Goal: Task Accomplishment & Management: Use online tool/utility

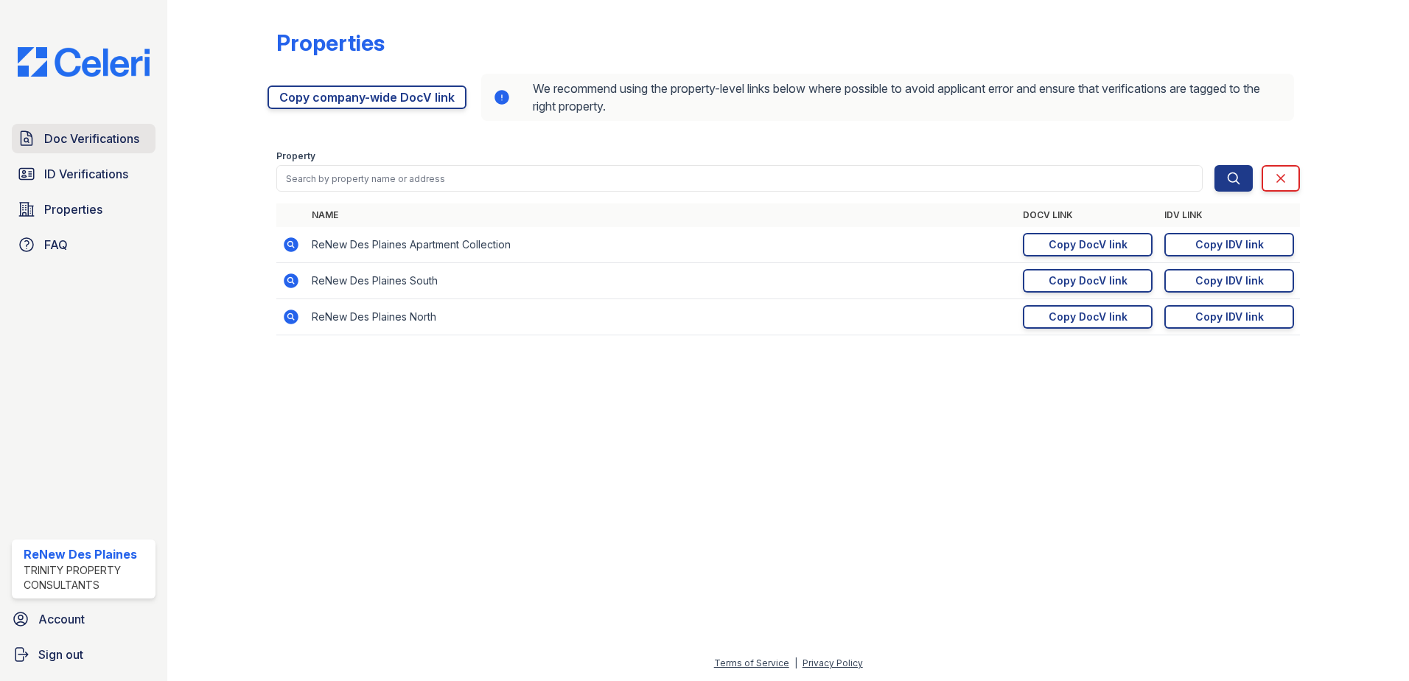
click at [84, 133] on span "Doc Verifications" at bounding box center [91, 139] width 95 height 18
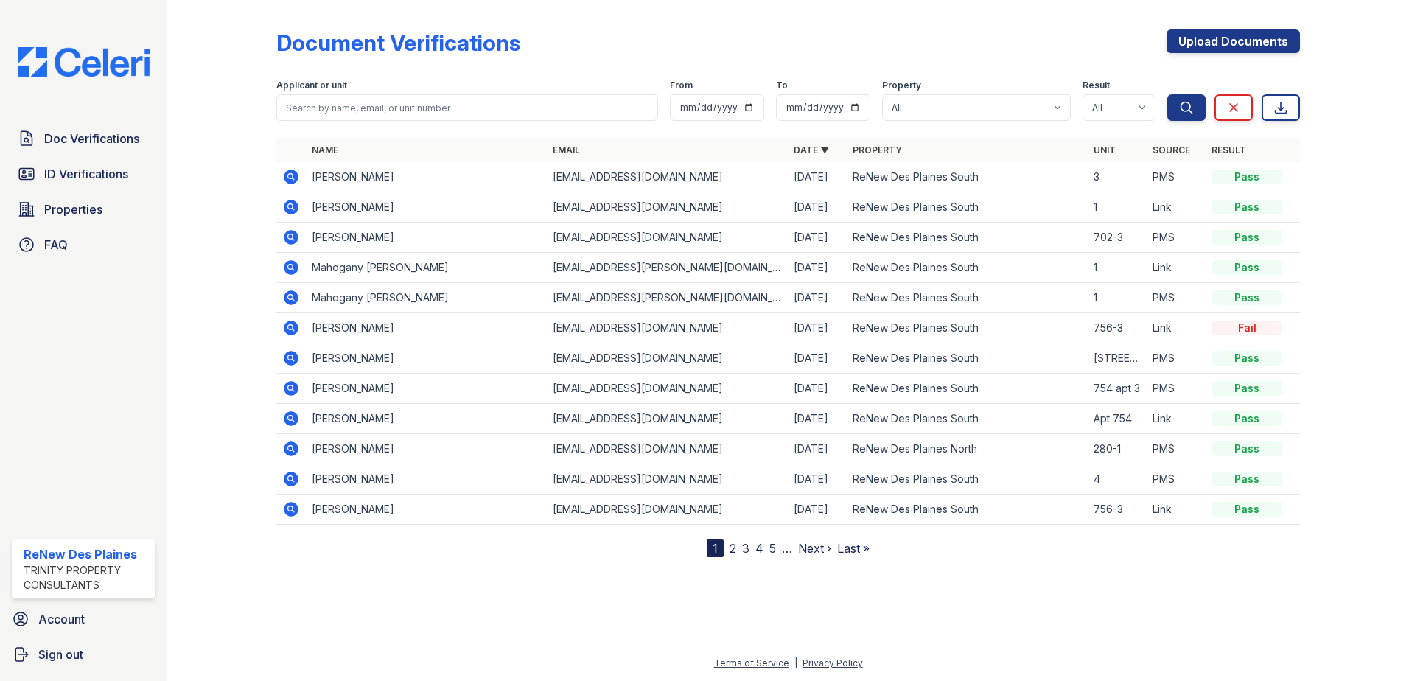
click at [291, 178] on icon at bounding box center [290, 176] width 4 height 4
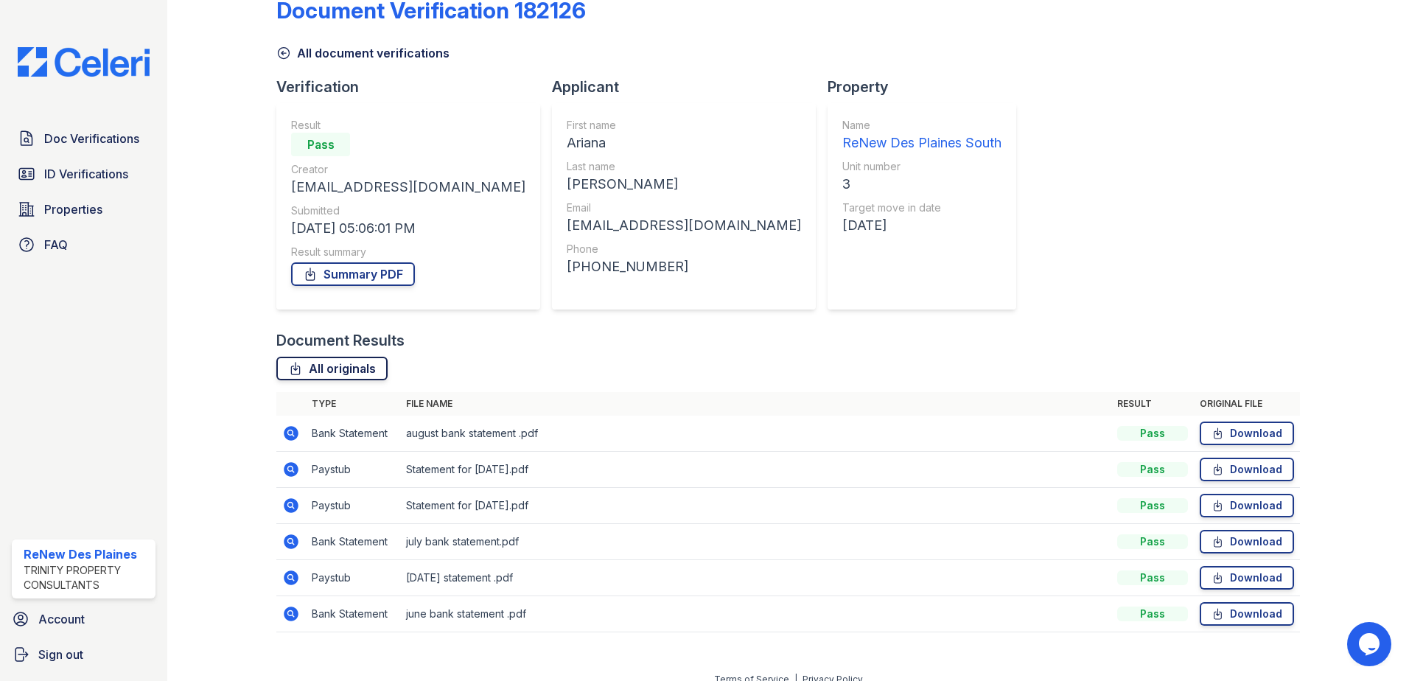
scroll to position [49, 0]
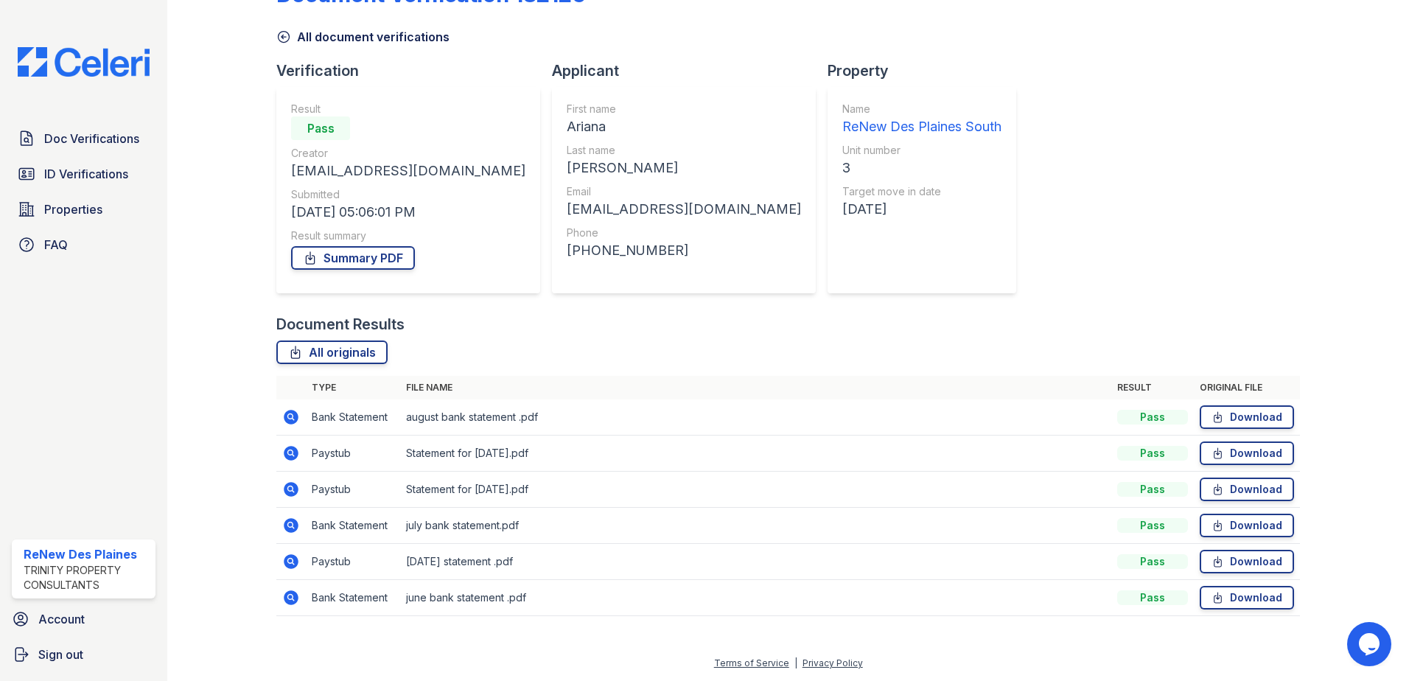
click at [289, 452] on icon at bounding box center [290, 452] width 4 height 4
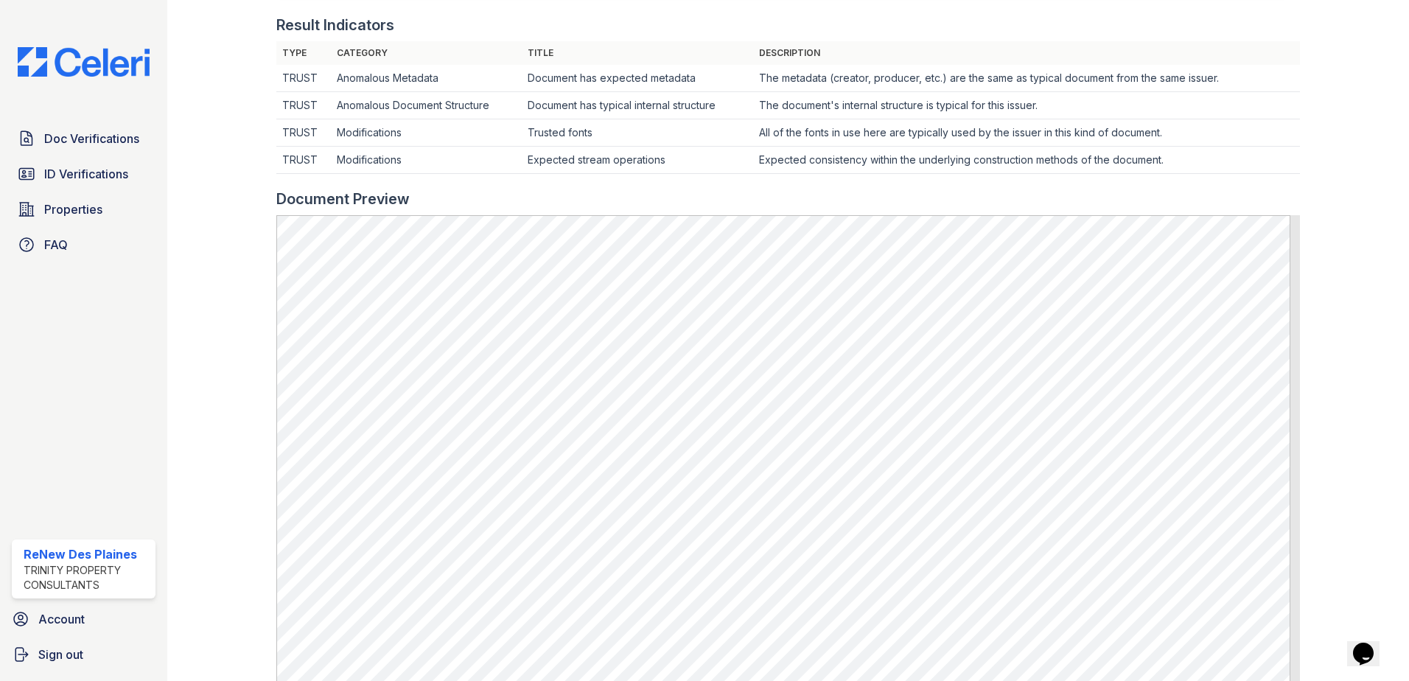
scroll to position [516, 0]
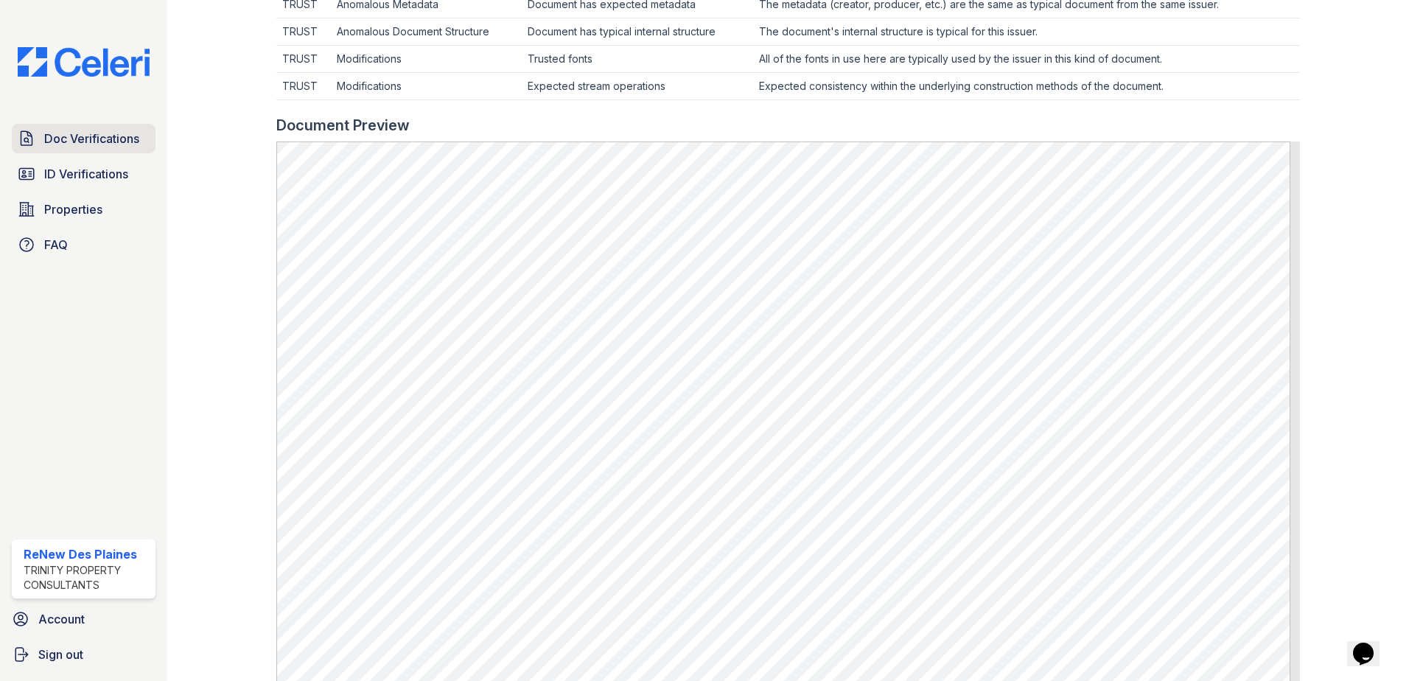
click at [59, 134] on span "Doc Verifications" at bounding box center [91, 139] width 95 height 18
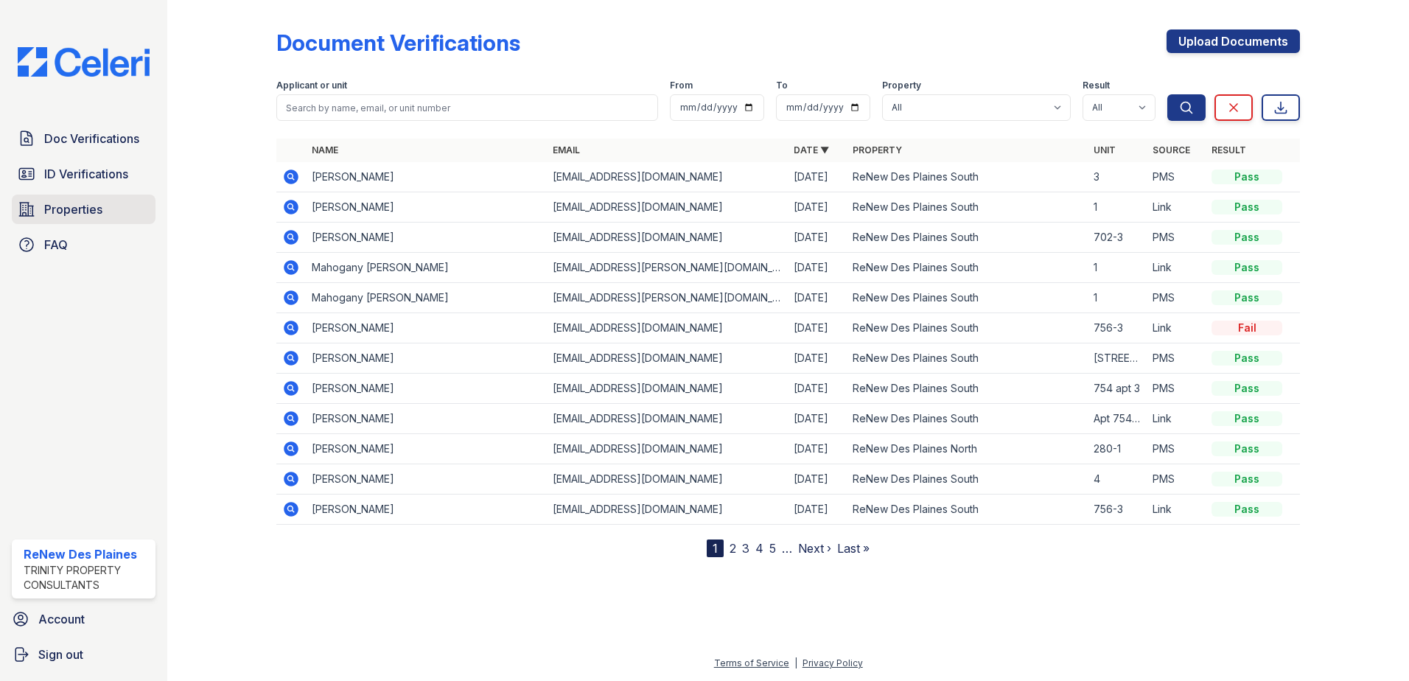
click at [99, 209] on span "Properties" at bounding box center [73, 209] width 58 height 18
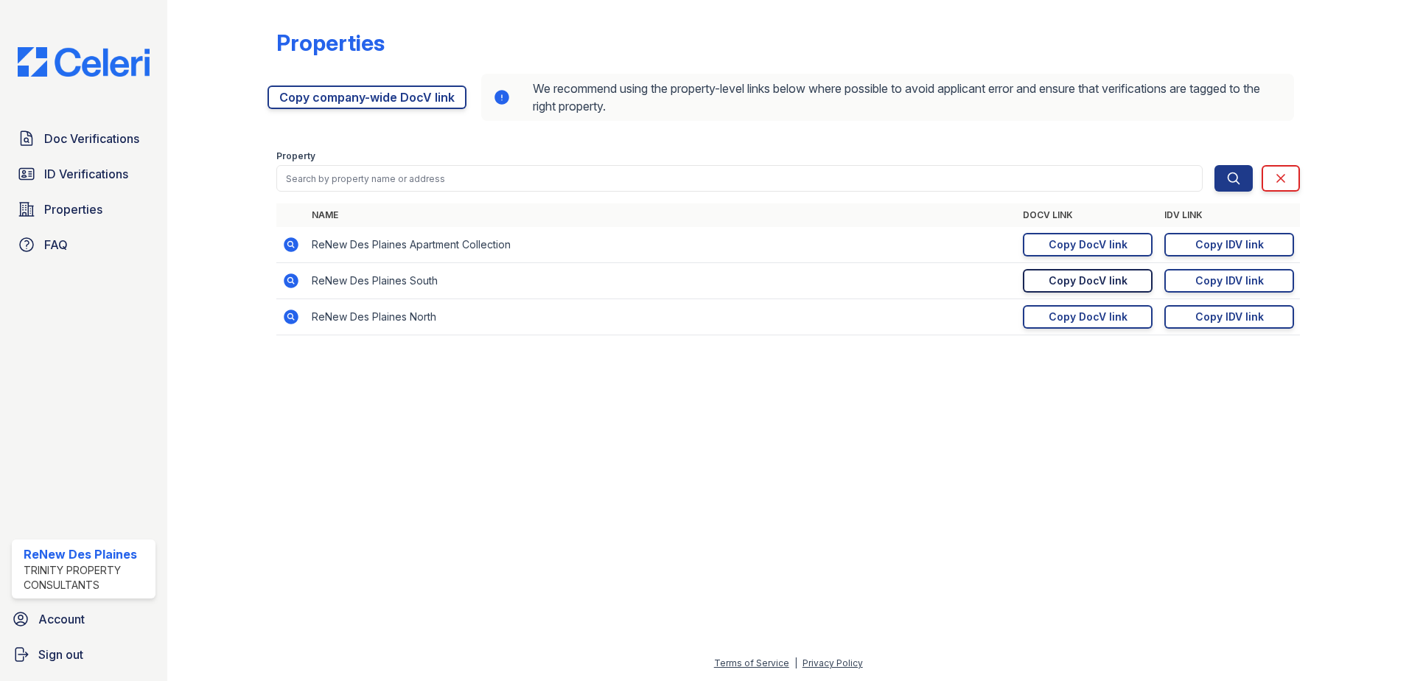
click at [1030, 280] on link "Copy DocV link Copy link" at bounding box center [1088, 281] width 130 height 24
click at [71, 138] on span "Doc Verifications" at bounding box center [91, 139] width 95 height 18
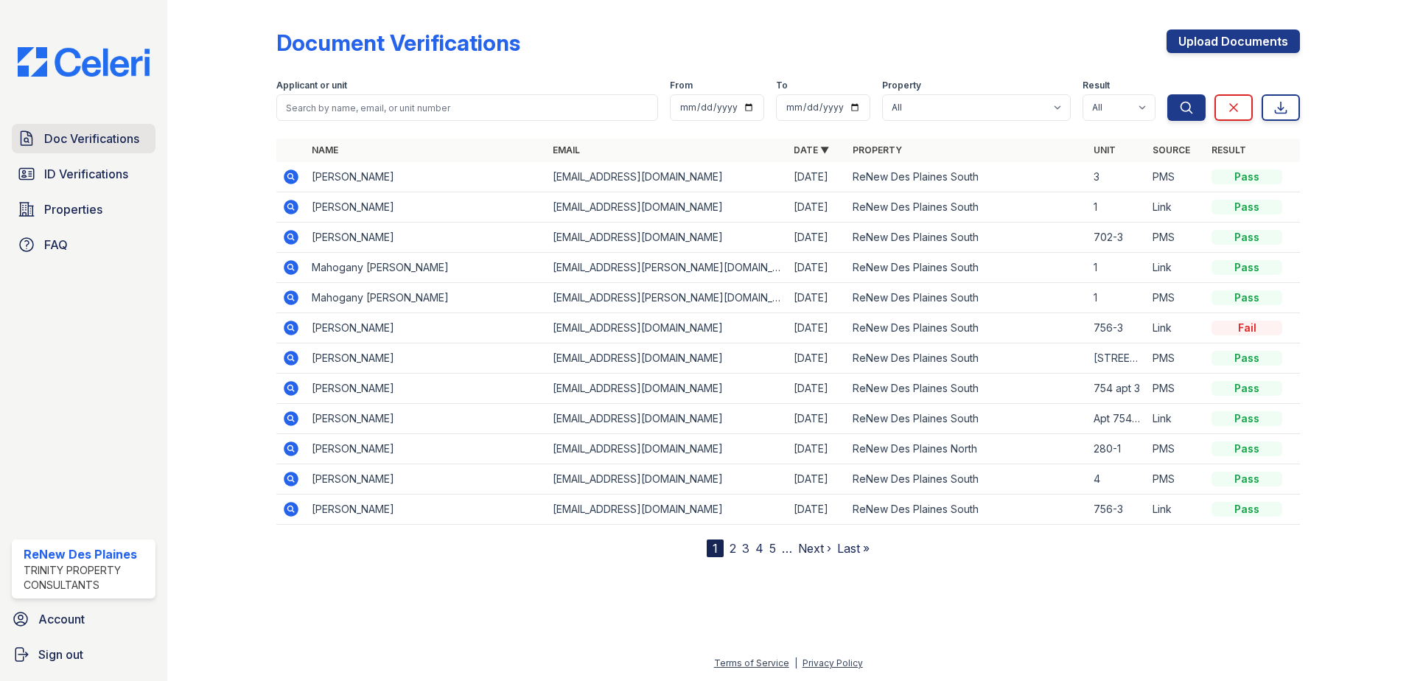
click at [114, 141] on span "Doc Verifications" at bounding box center [91, 139] width 95 height 18
click at [293, 179] on icon at bounding box center [291, 177] width 18 height 18
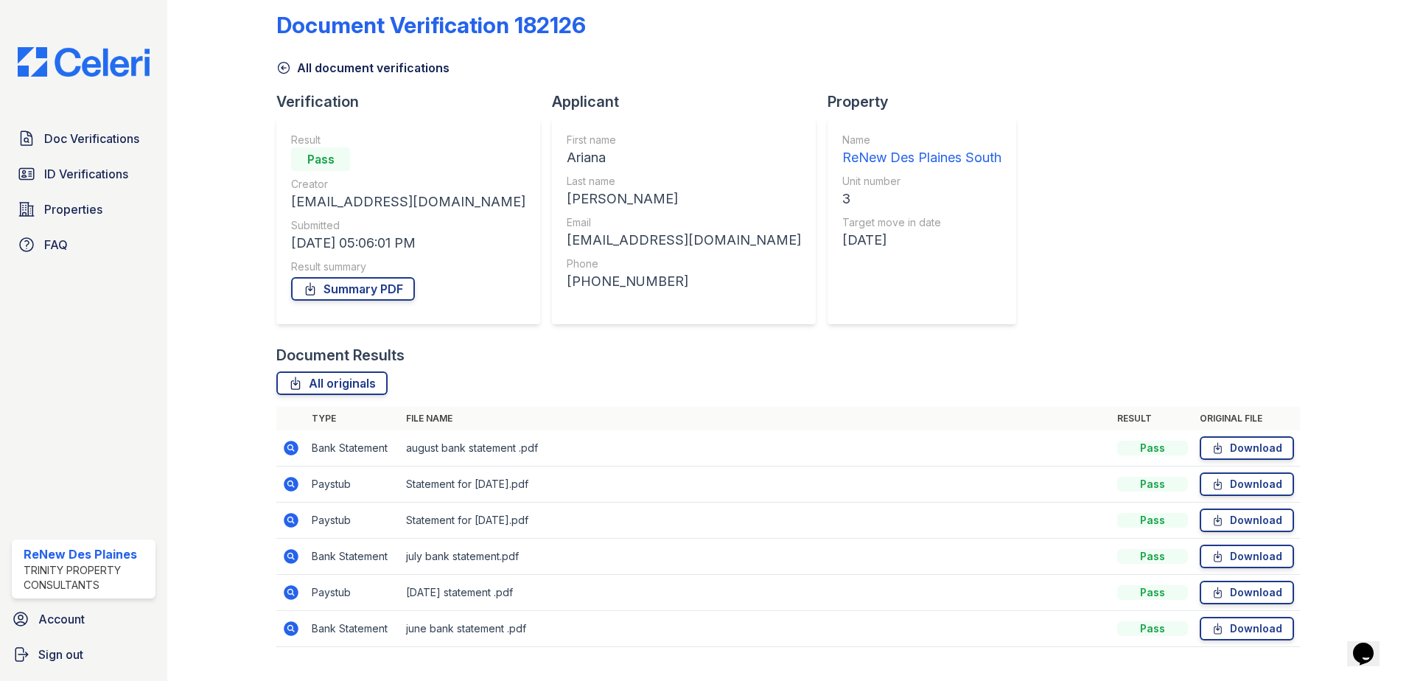
scroll to position [49, 0]
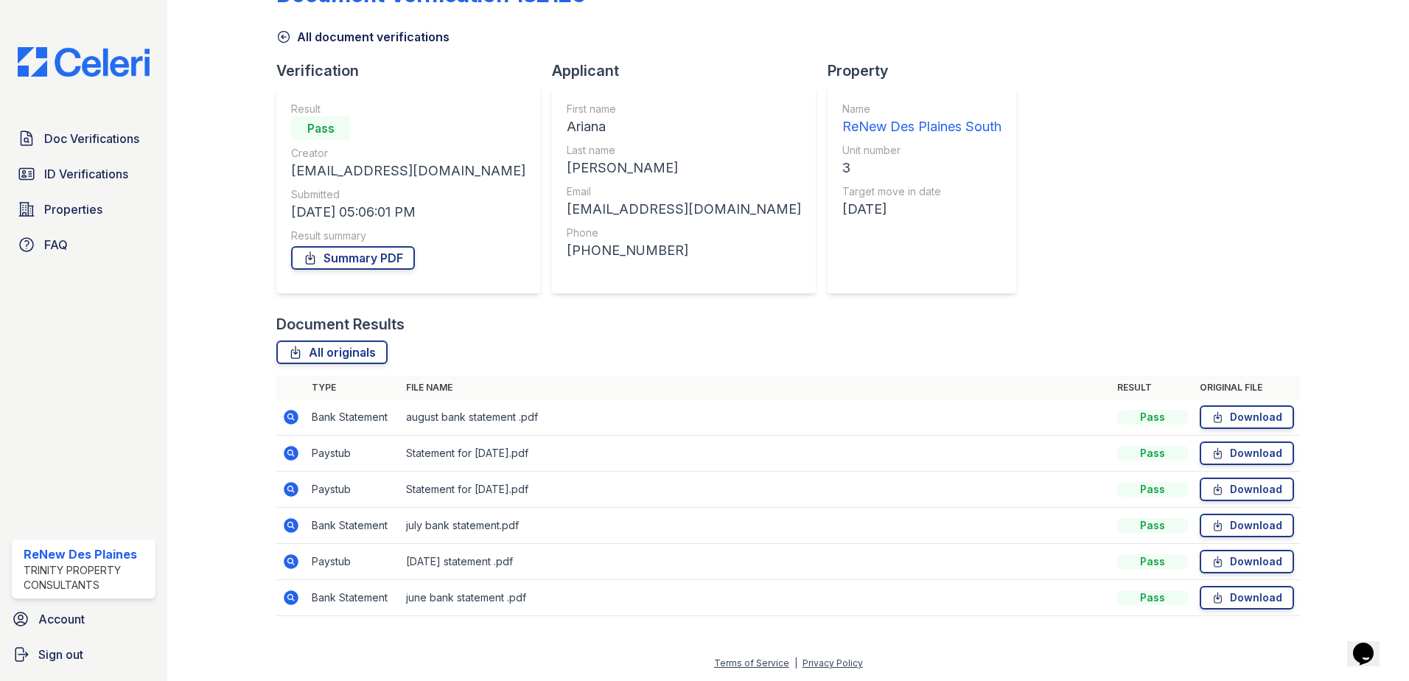
click at [292, 454] on icon at bounding box center [291, 453] width 18 height 18
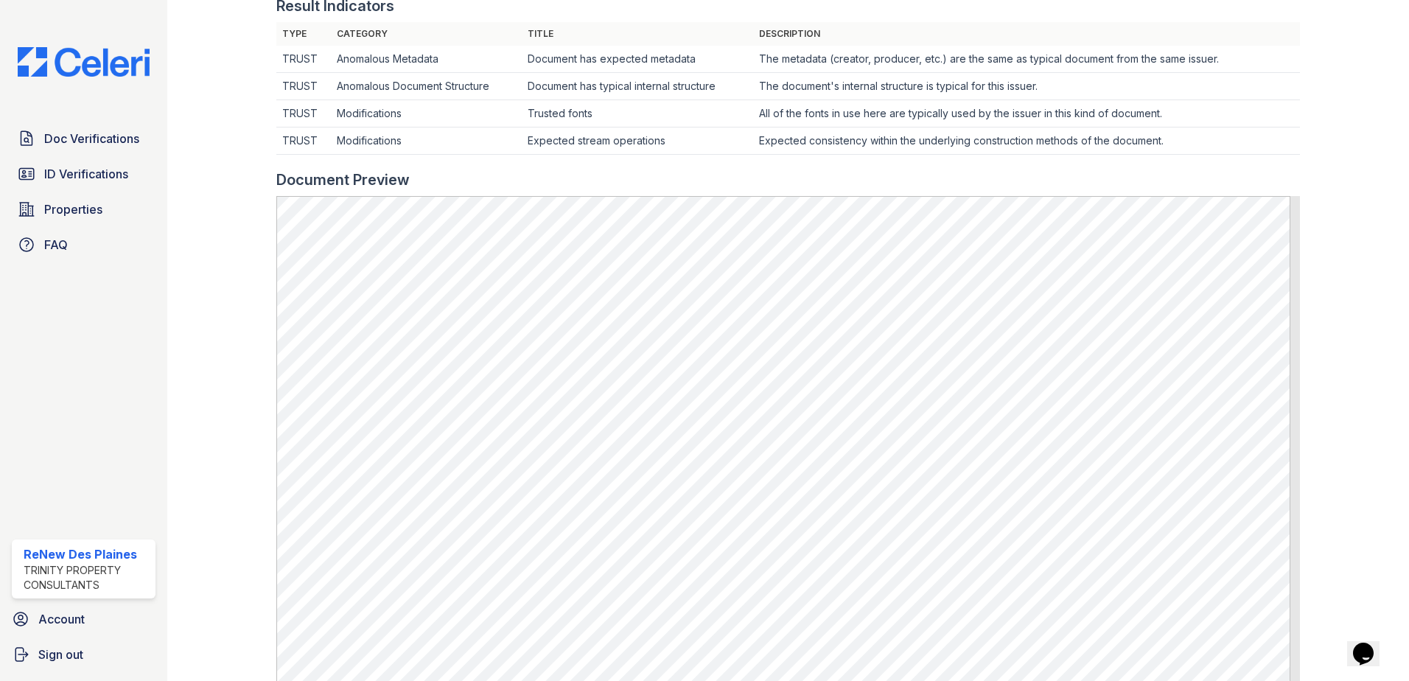
scroll to position [486, 0]
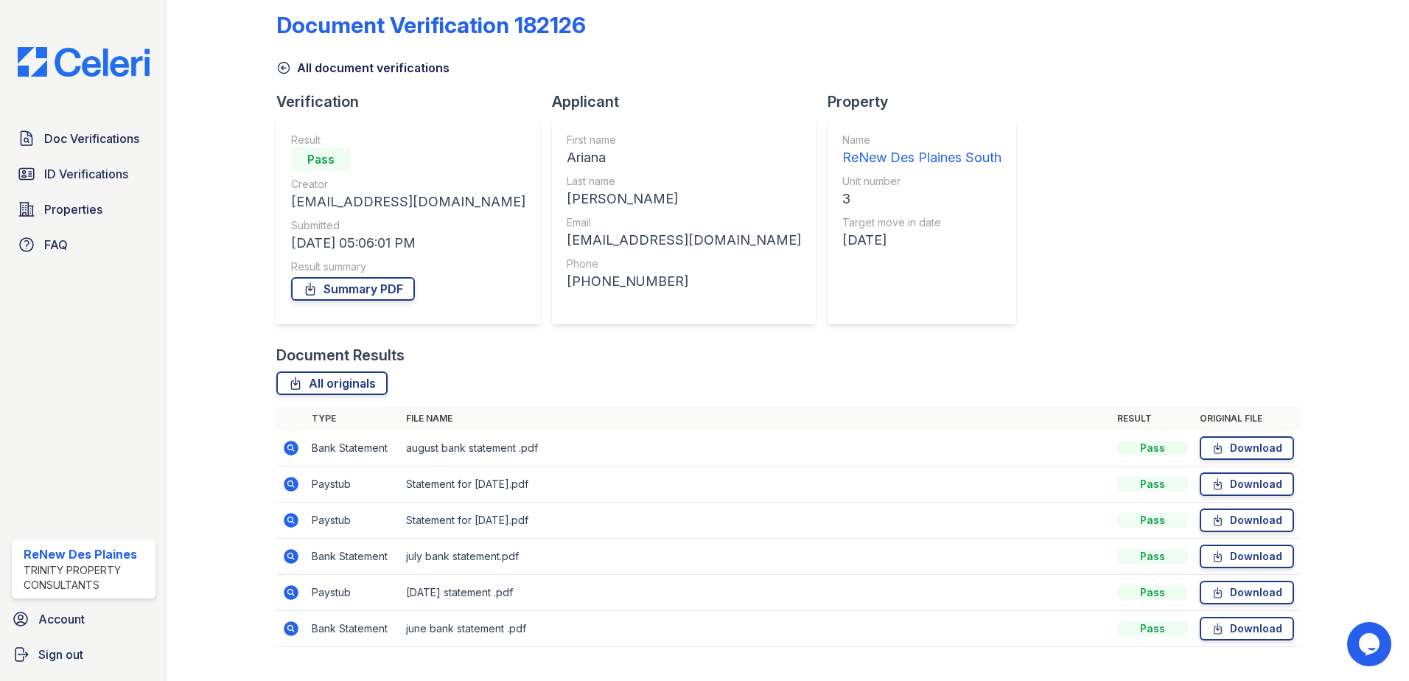
scroll to position [49, 0]
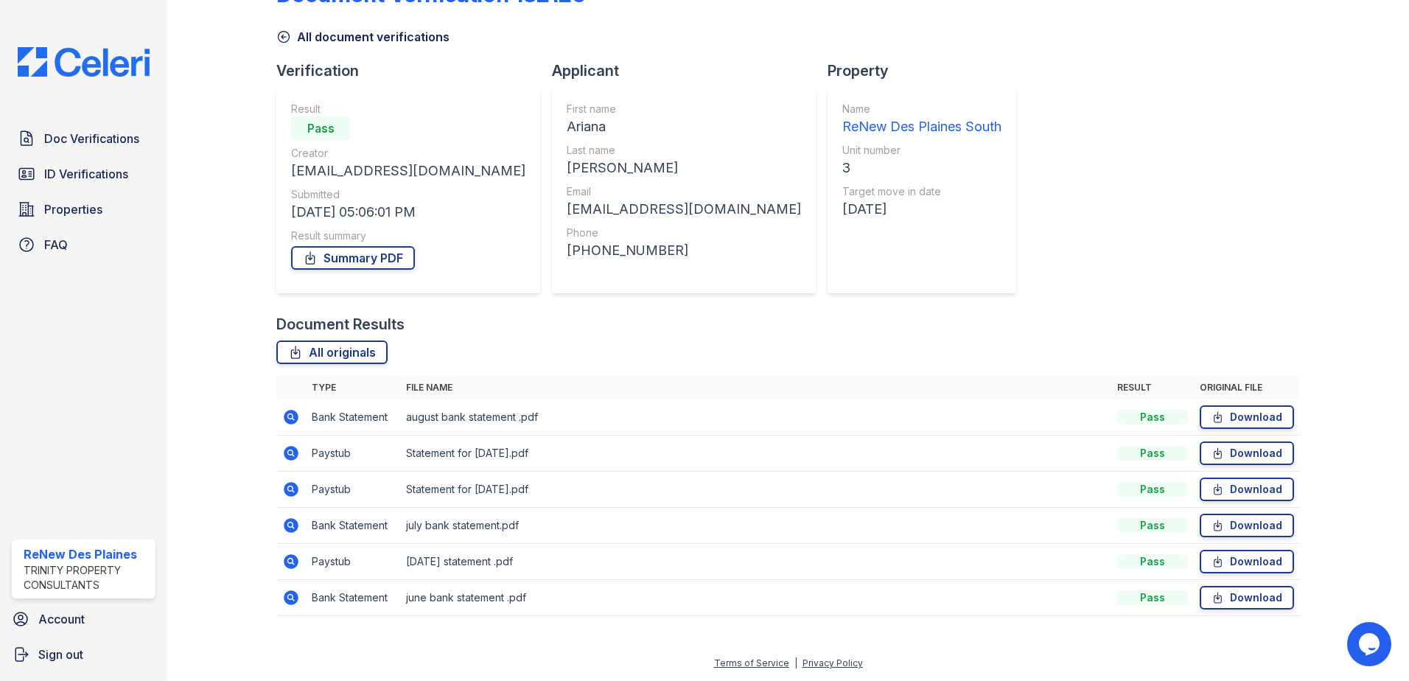
click at [290, 489] on icon at bounding box center [290, 488] width 4 height 4
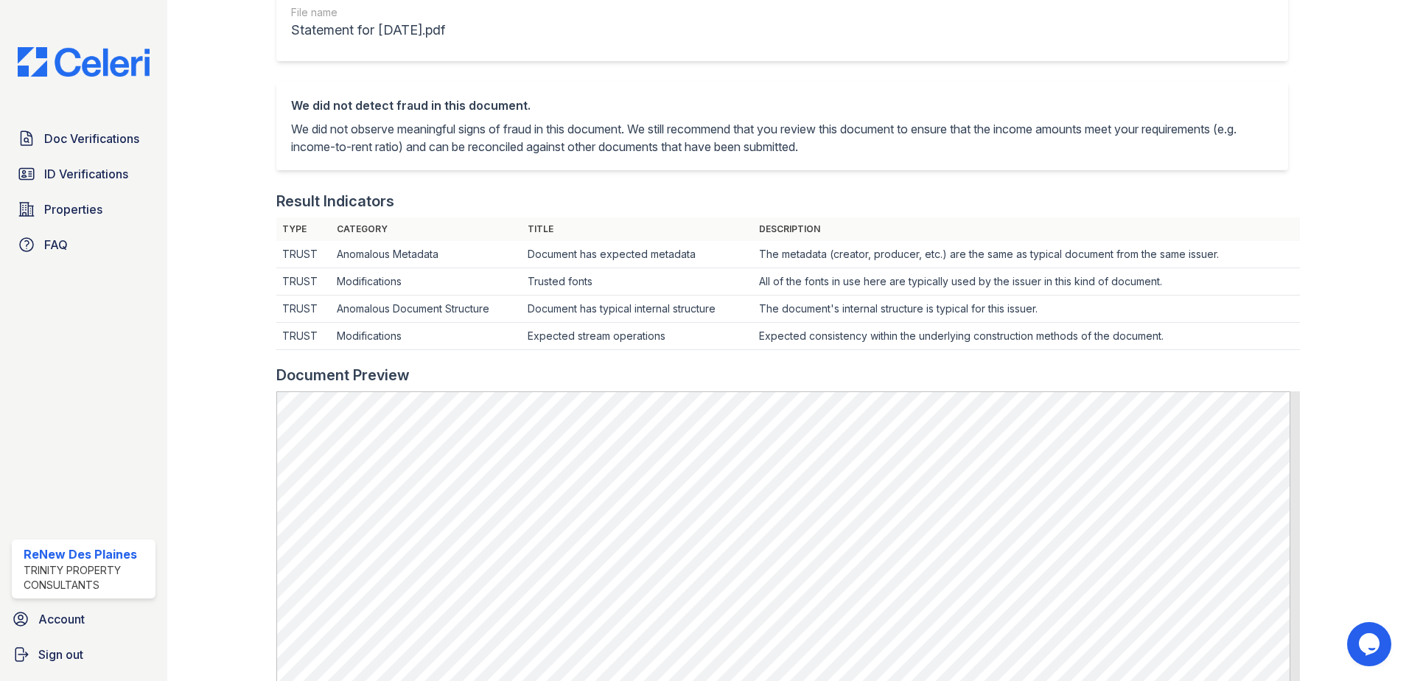
scroll to position [369, 0]
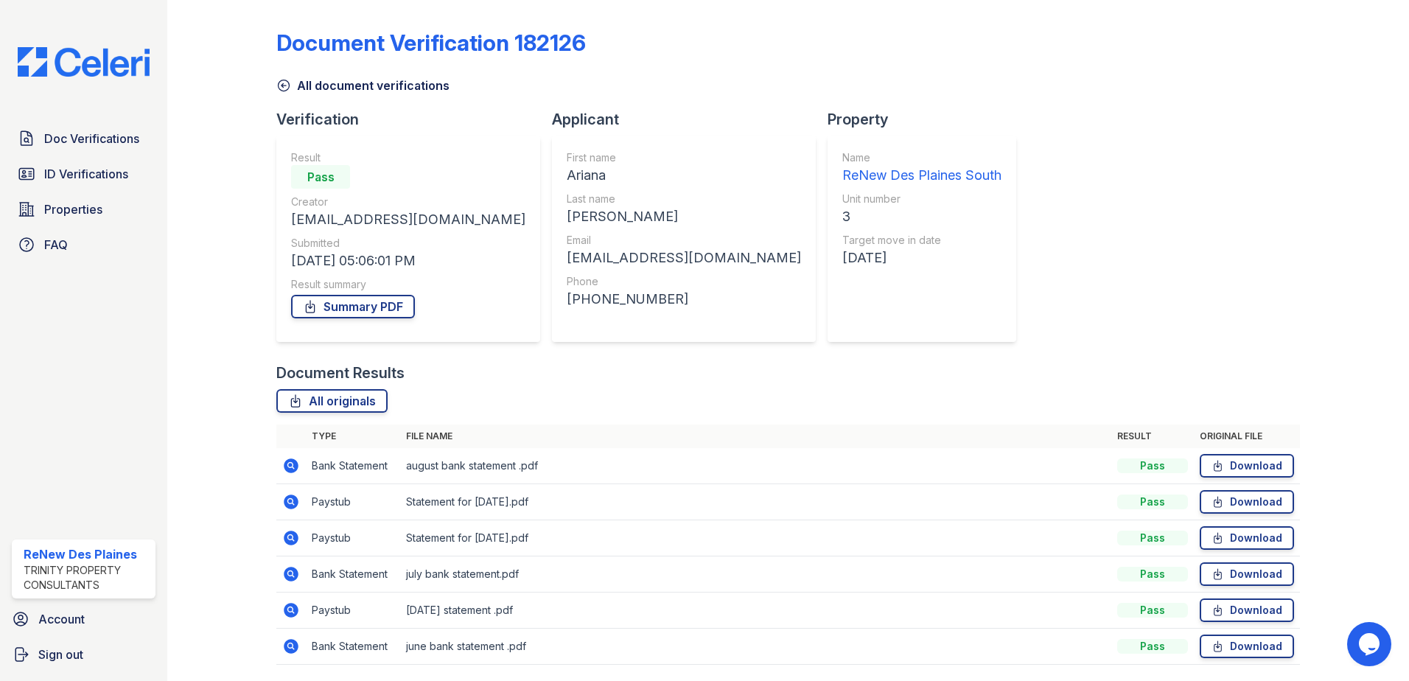
click at [289, 503] on icon at bounding box center [291, 502] width 18 height 18
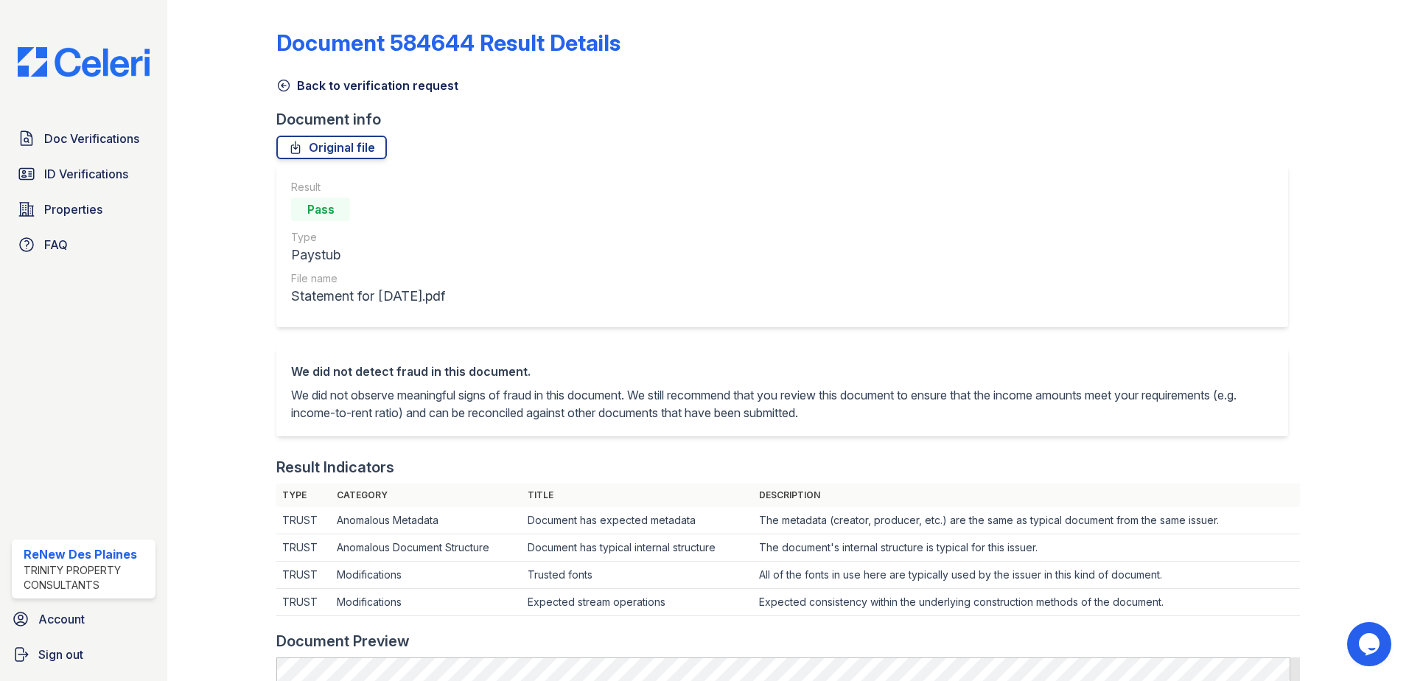
scroll to position [295, 0]
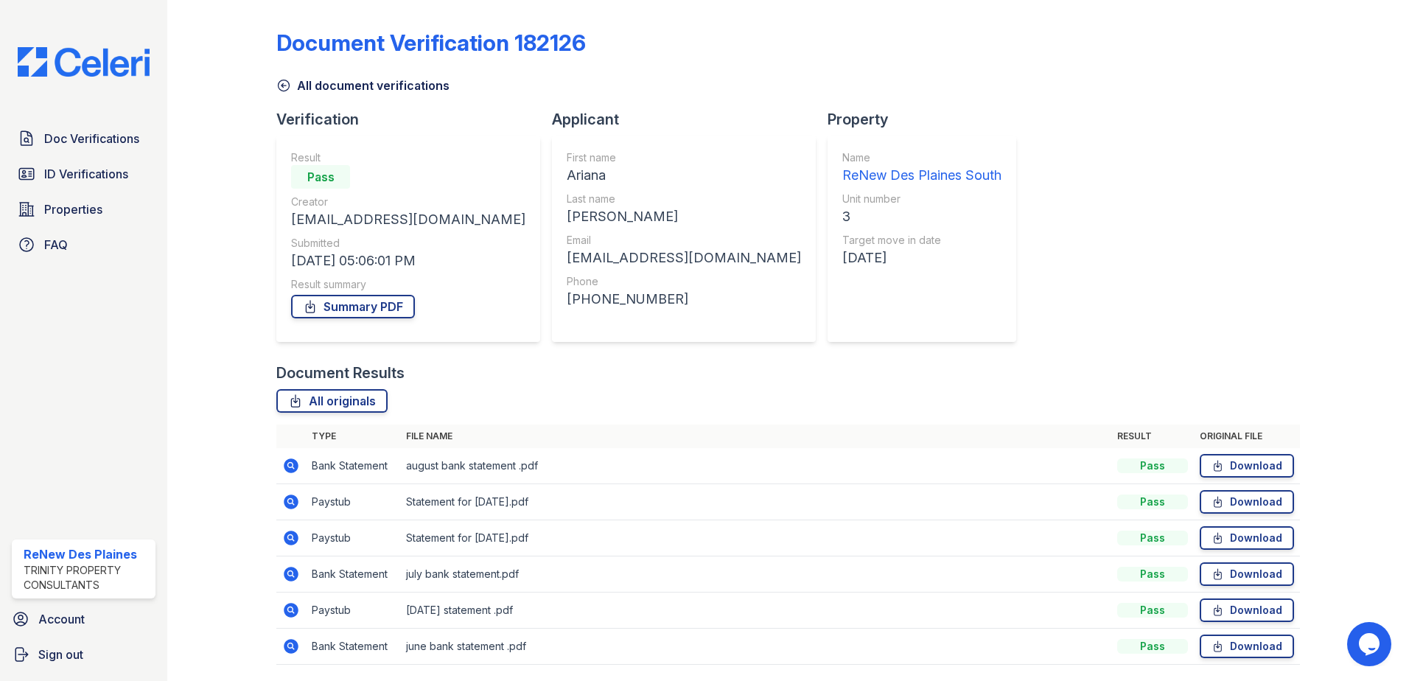
click at [296, 532] on icon at bounding box center [291, 538] width 18 height 18
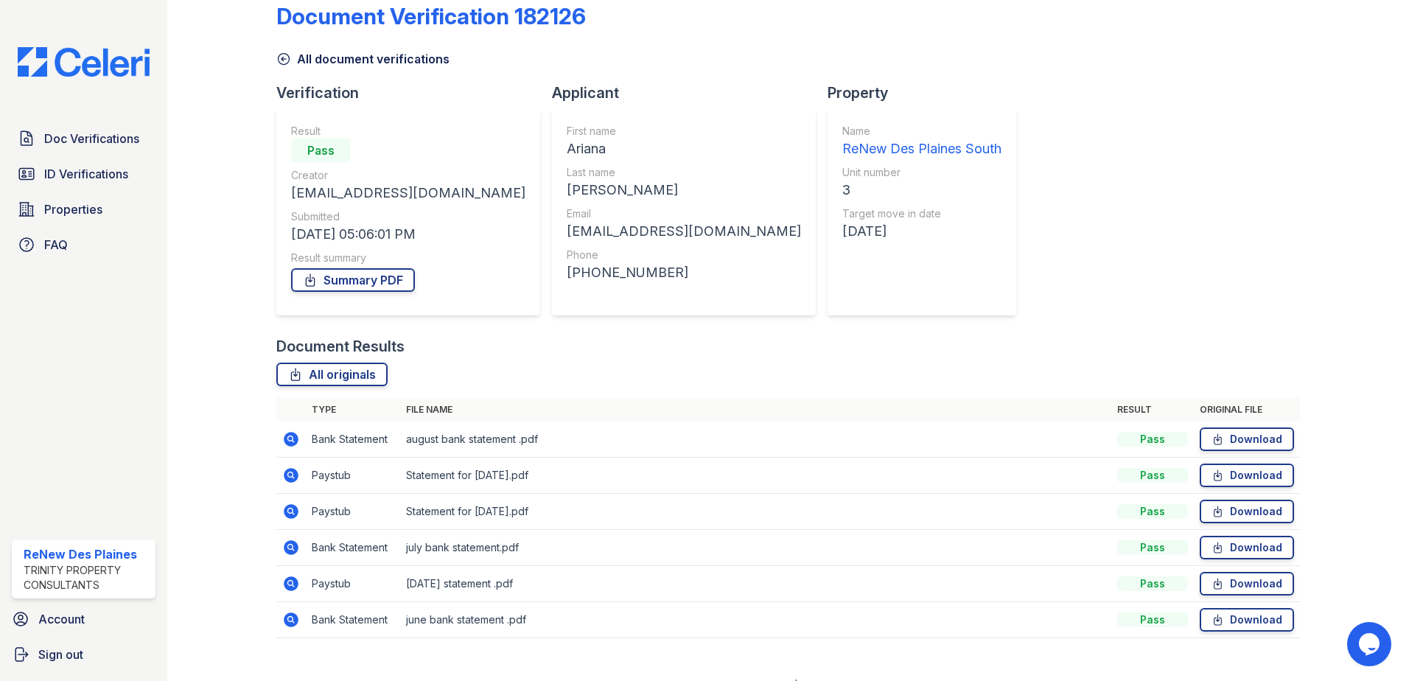
scroll to position [49, 0]
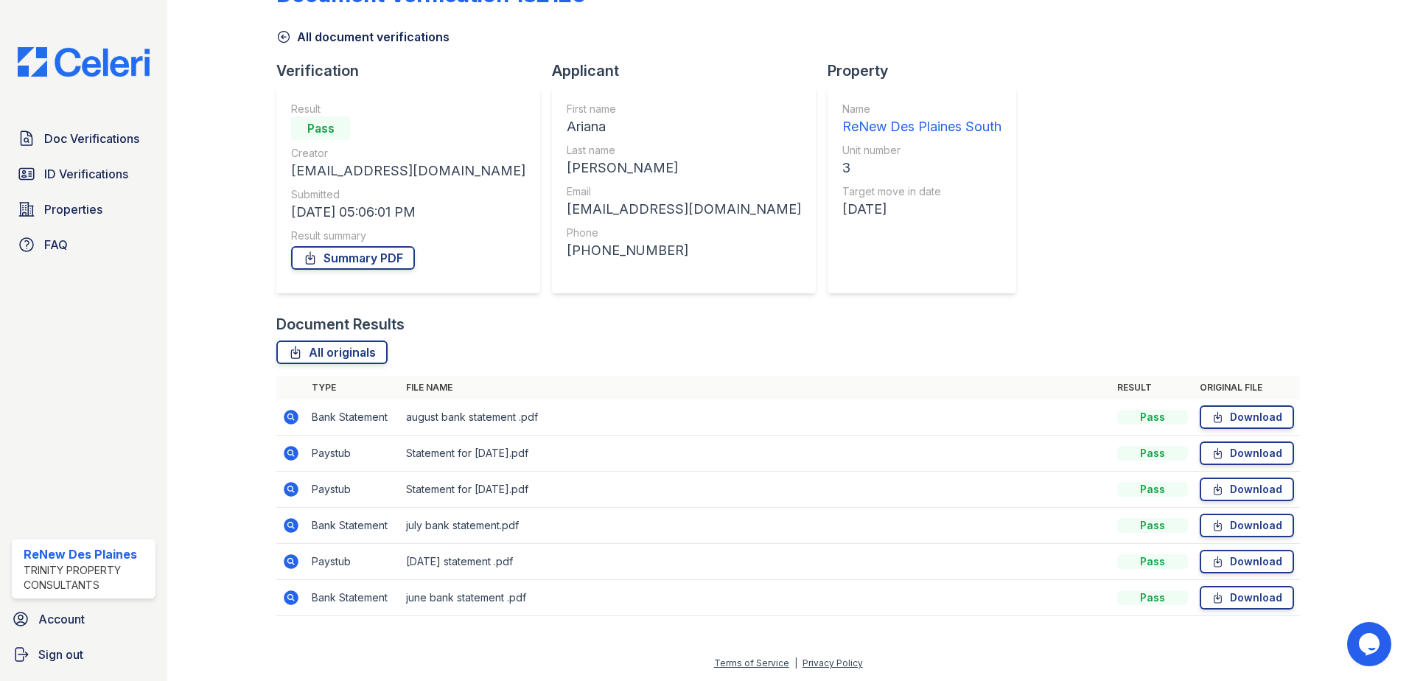
click at [288, 566] on icon at bounding box center [291, 561] width 15 height 15
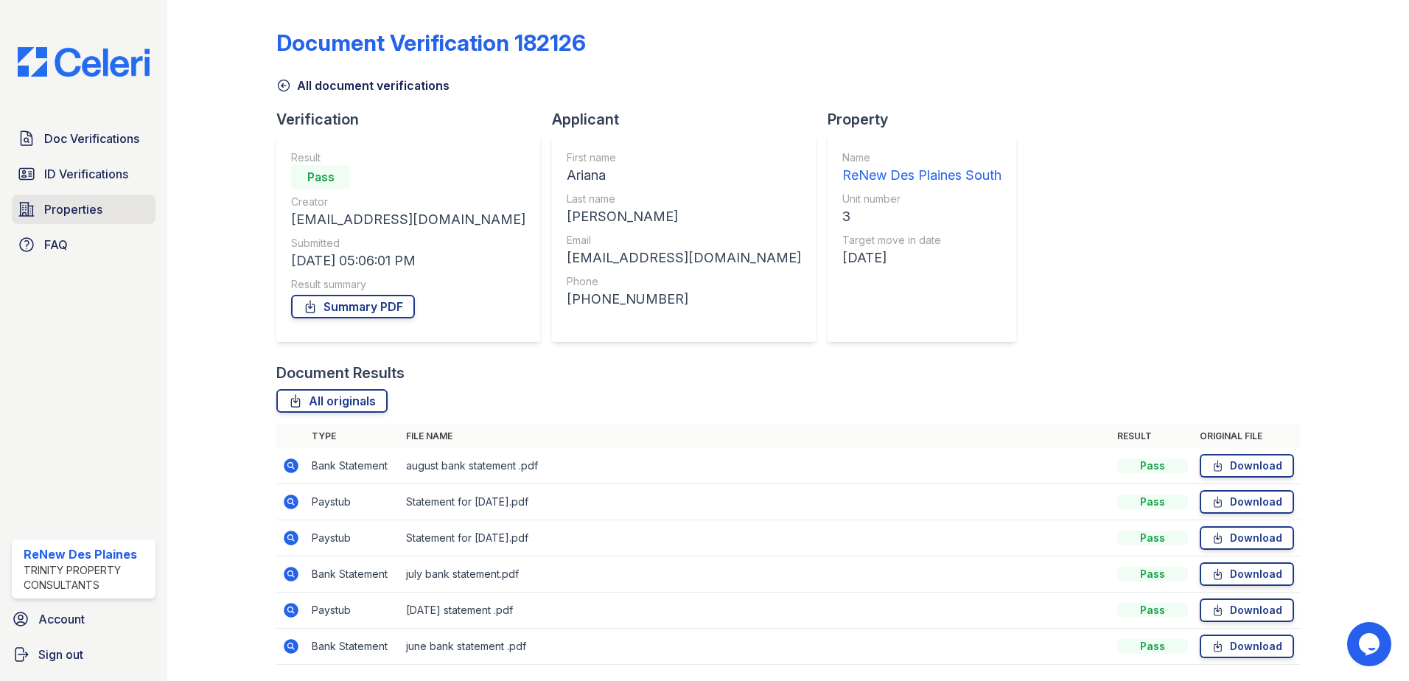
click at [74, 212] on span "Properties" at bounding box center [73, 209] width 58 height 18
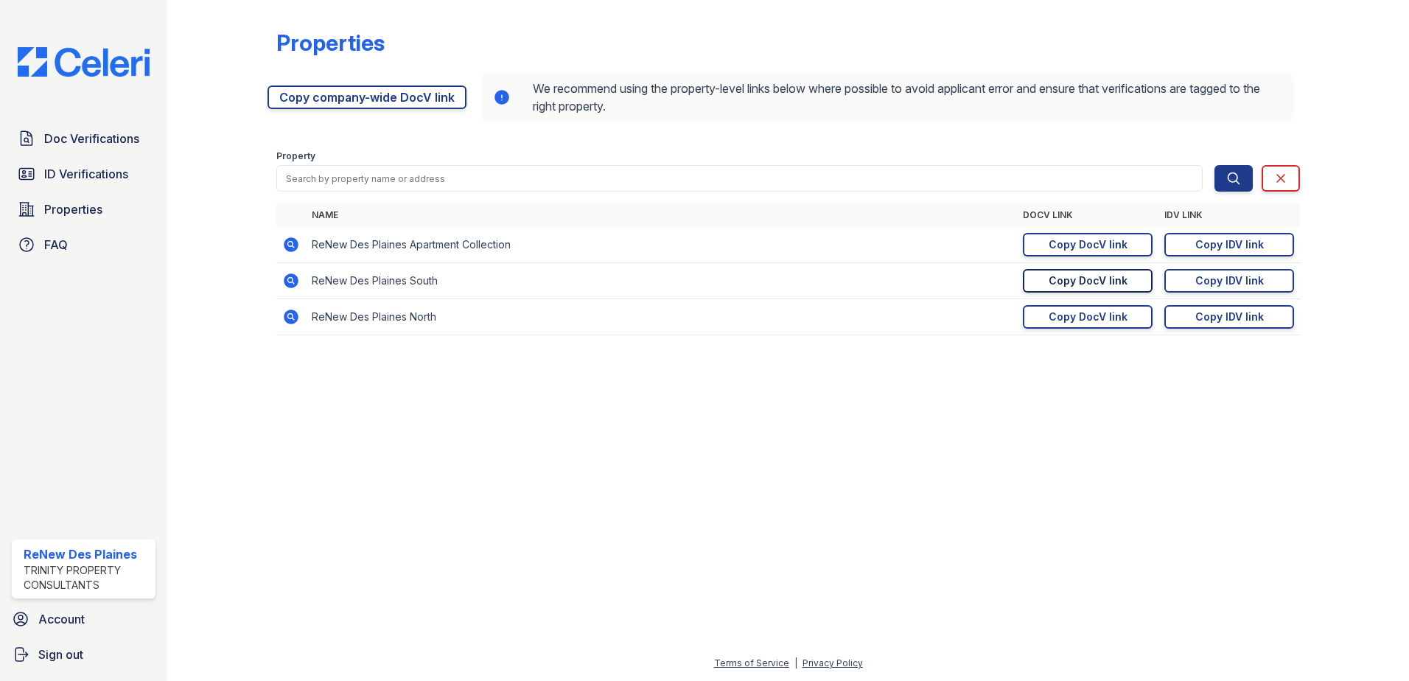
click at [1041, 282] on link "Copy DocV link Copy link" at bounding box center [1088, 281] width 130 height 24
click at [76, 137] on span "Doc Verifications" at bounding box center [91, 139] width 95 height 18
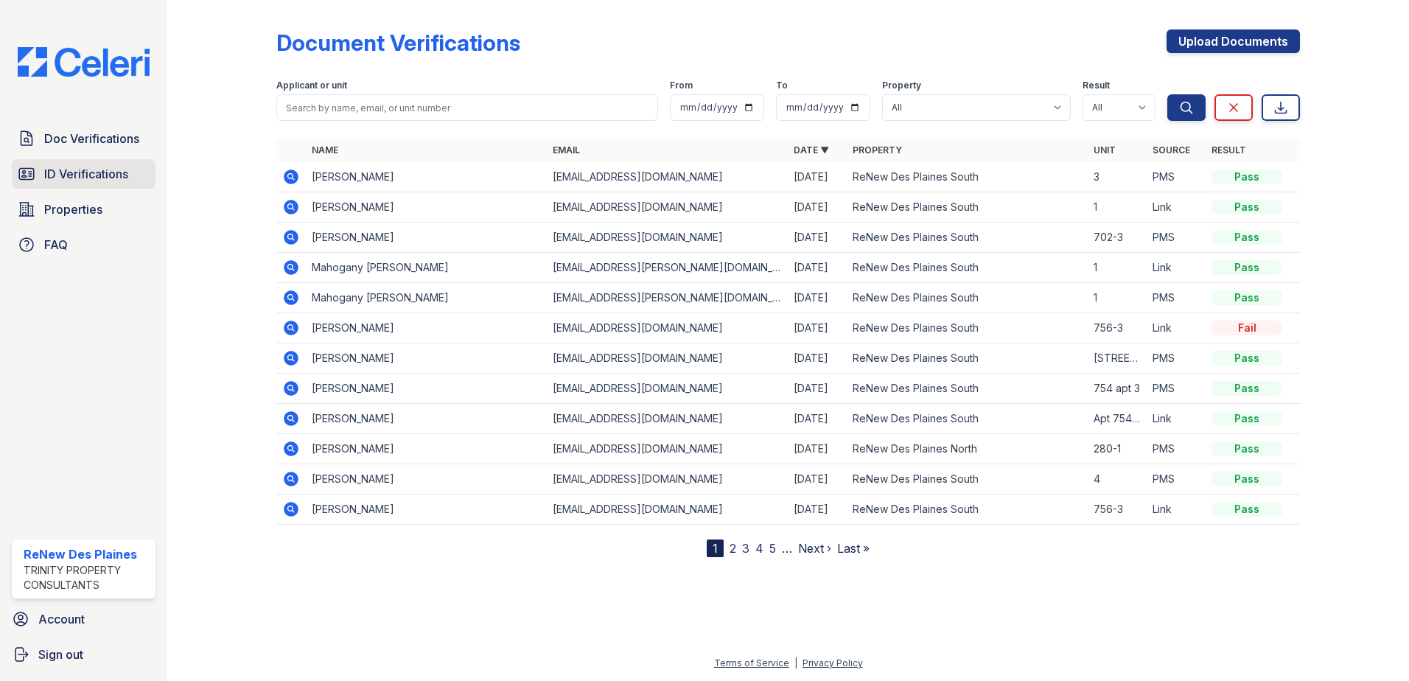
click at [61, 164] on link "ID Verifications" at bounding box center [84, 173] width 144 height 29
